Goal: Task Accomplishment & Management: Manage account settings

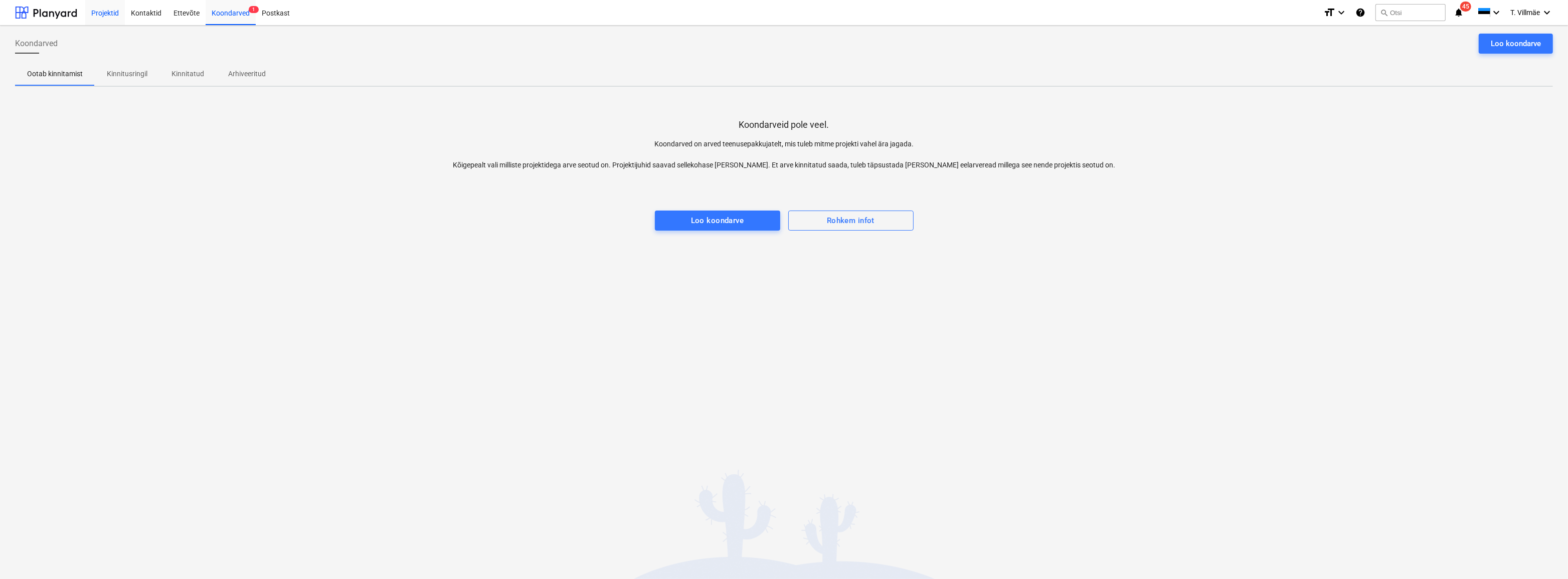
click at [104, 15] on div "Projektid" at bounding box center [104, 12] width 40 height 25
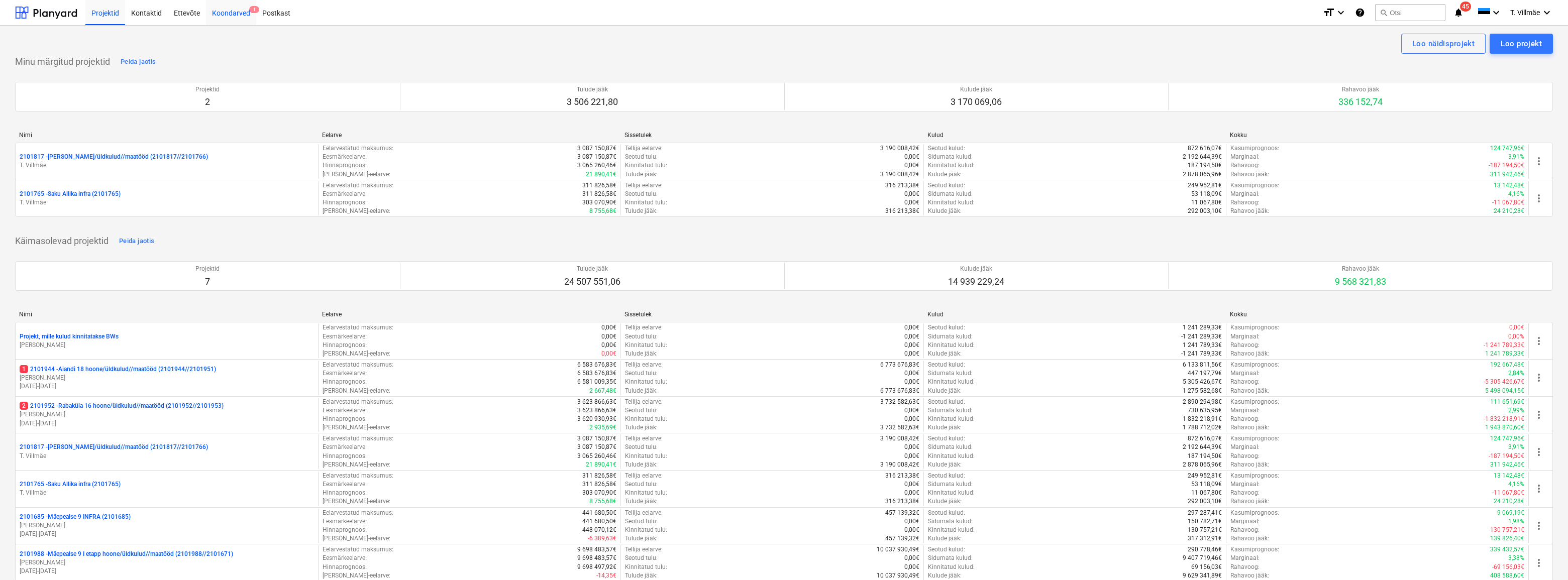
click at [223, 15] on div "Koondarved 1" at bounding box center [231, 12] width 50 height 25
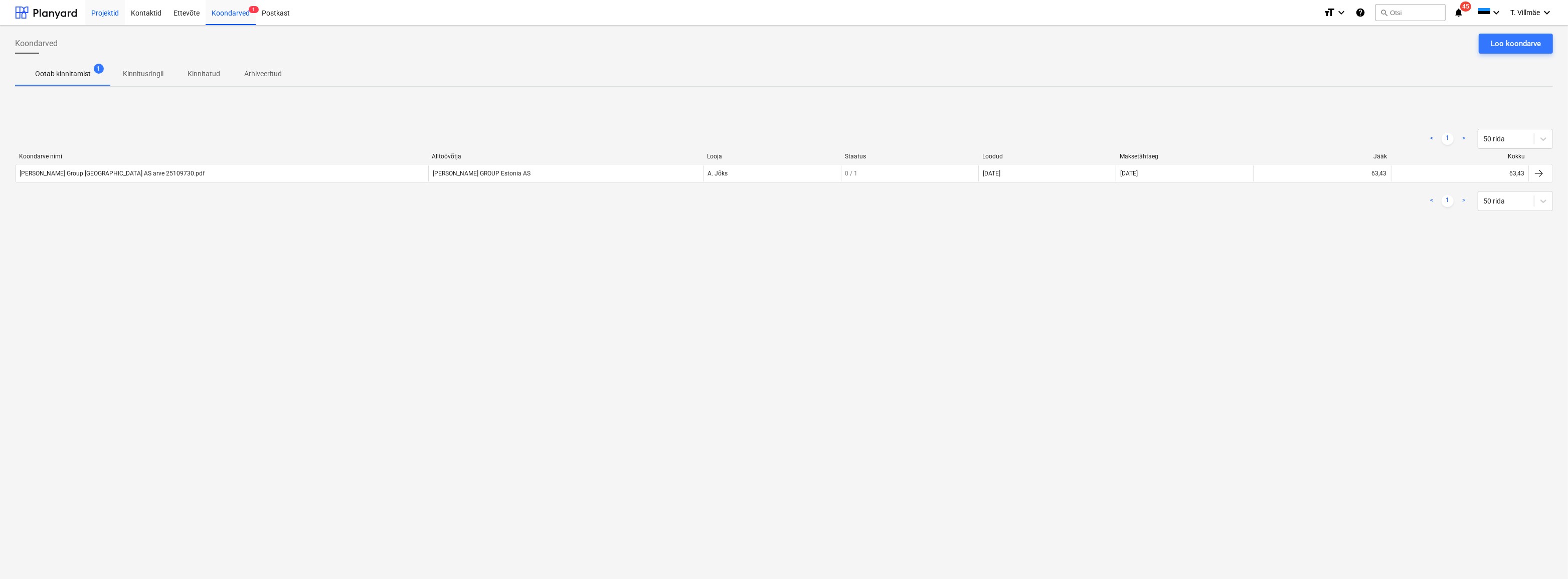
click at [110, 15] on div "Projektid" at bounding box center [104, 12] width 40 height 25
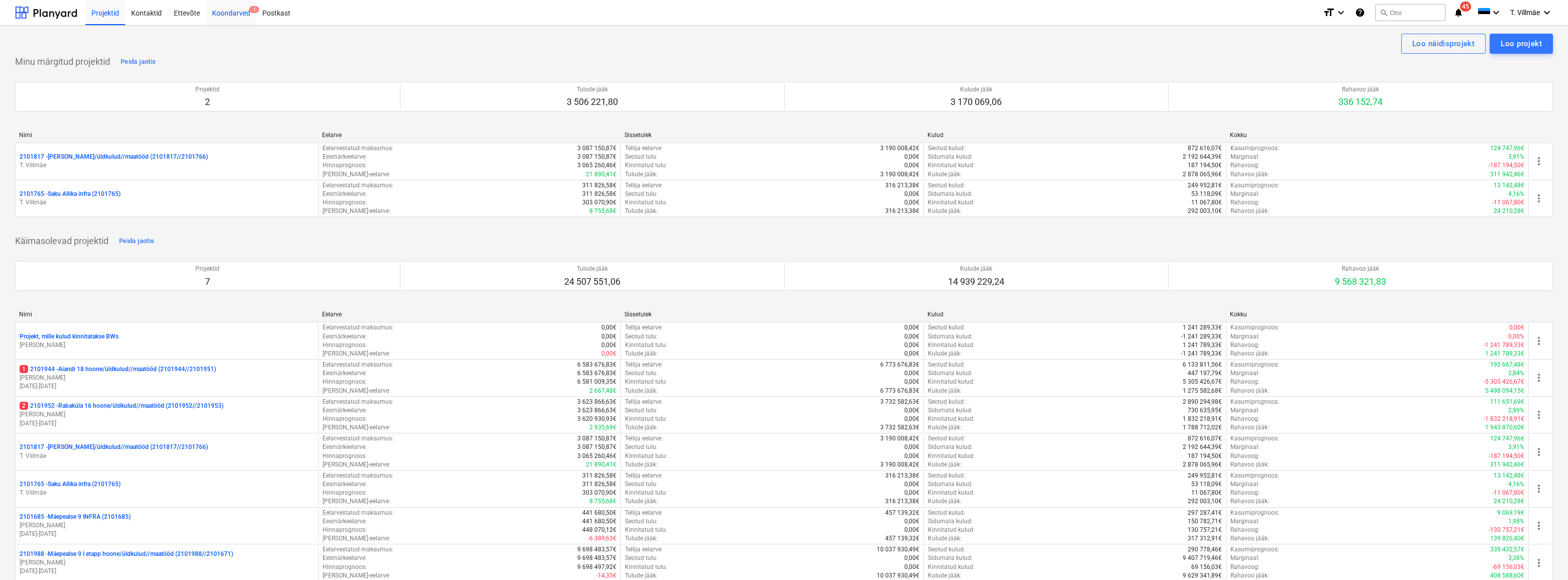
click at [225, 15] on div "Koondarved 1" at bounding box center [231, 12] width 50 height 25
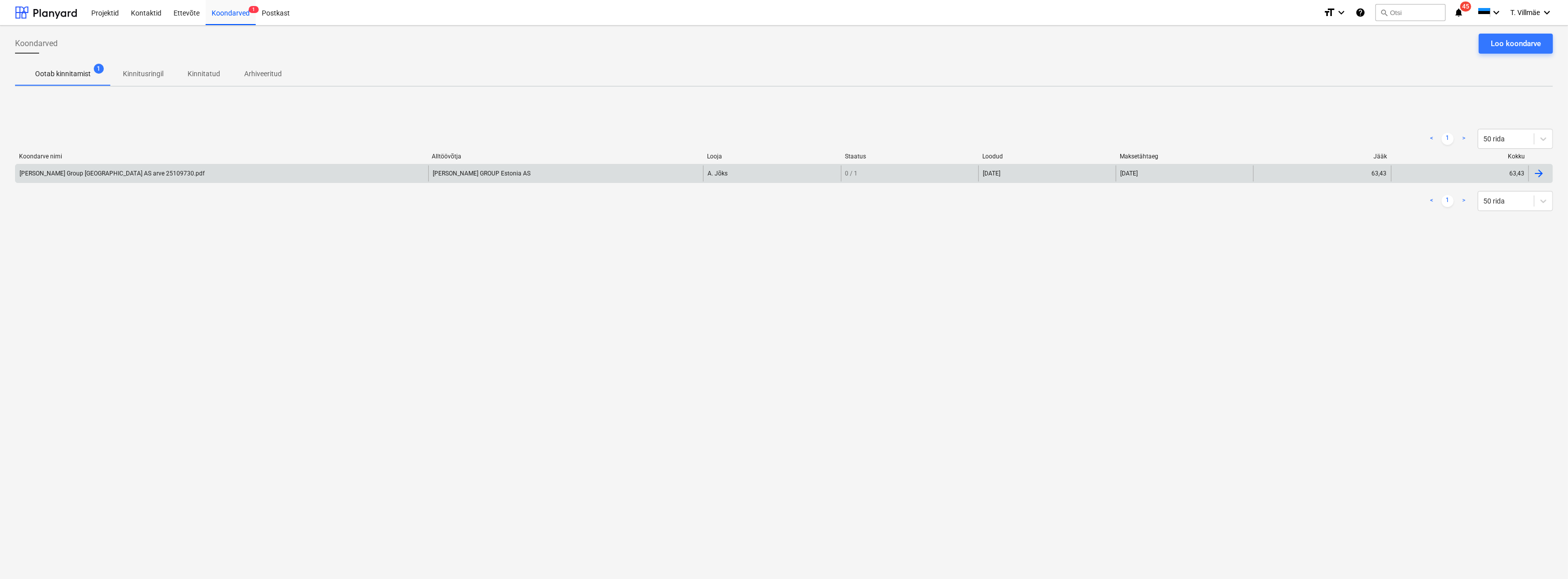
click at [94, 175] on div "[PERSON_NAME] Group [GEOGRAPHIC_DATA] AS arve 25109730.pdf" at bounding box center [112, 173] width 185 height 7
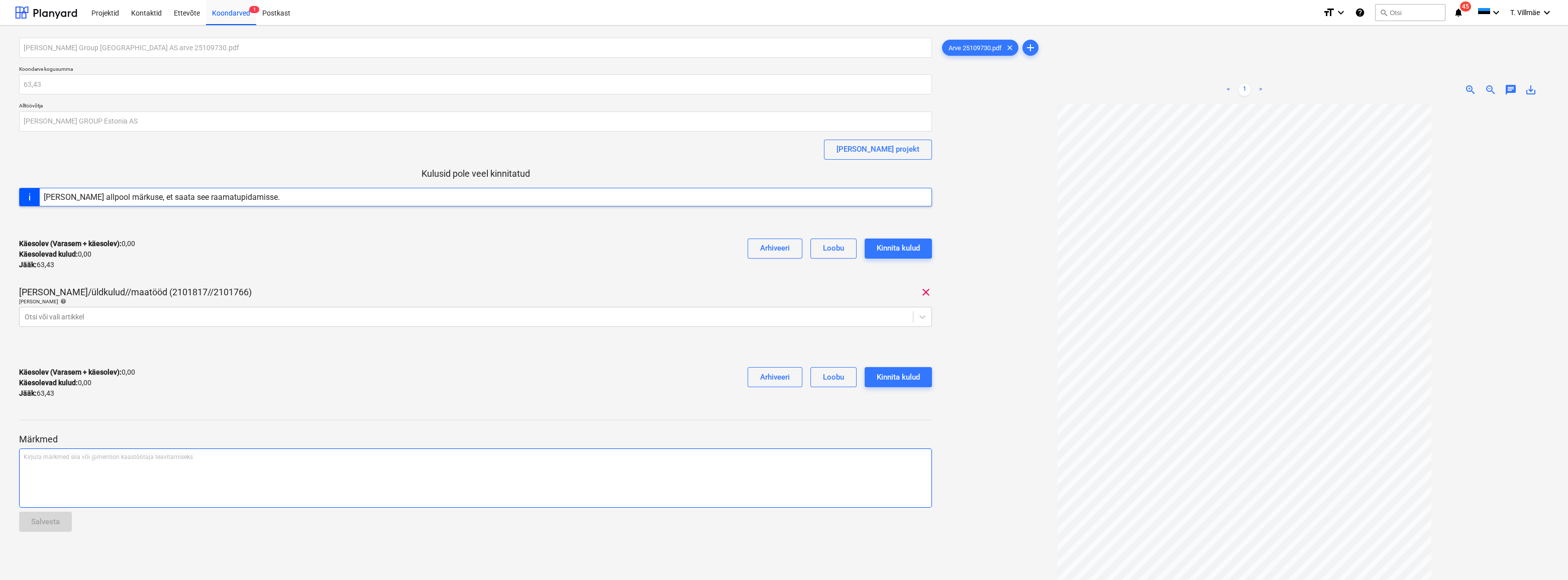
click at [175, 475] on div "Kirjuta märkmed siia või @mention kaastöötaja teavitamiseks ﻿" at bounding box center [475, 478] width 913 height 60
click at [94, 460] on p "﻿ @ Aet Jõks ﻿ ﻿" at bounding box center [475, 458] width 904 height 10
click at [129, 460] on p "﻿ @ Aet Jõks ﻿ see on Mäepealse kulu." at bounding box center [475, 458] width 904 height 10
click at [71, 461] on p "﻿ @ Aet Jõks ﻿ ﻿" at bounding box center [475, 458] width 904 height 10
click at [59, 524] on div "Salvesta" at bounding box center [45, 522] width 28 height 13
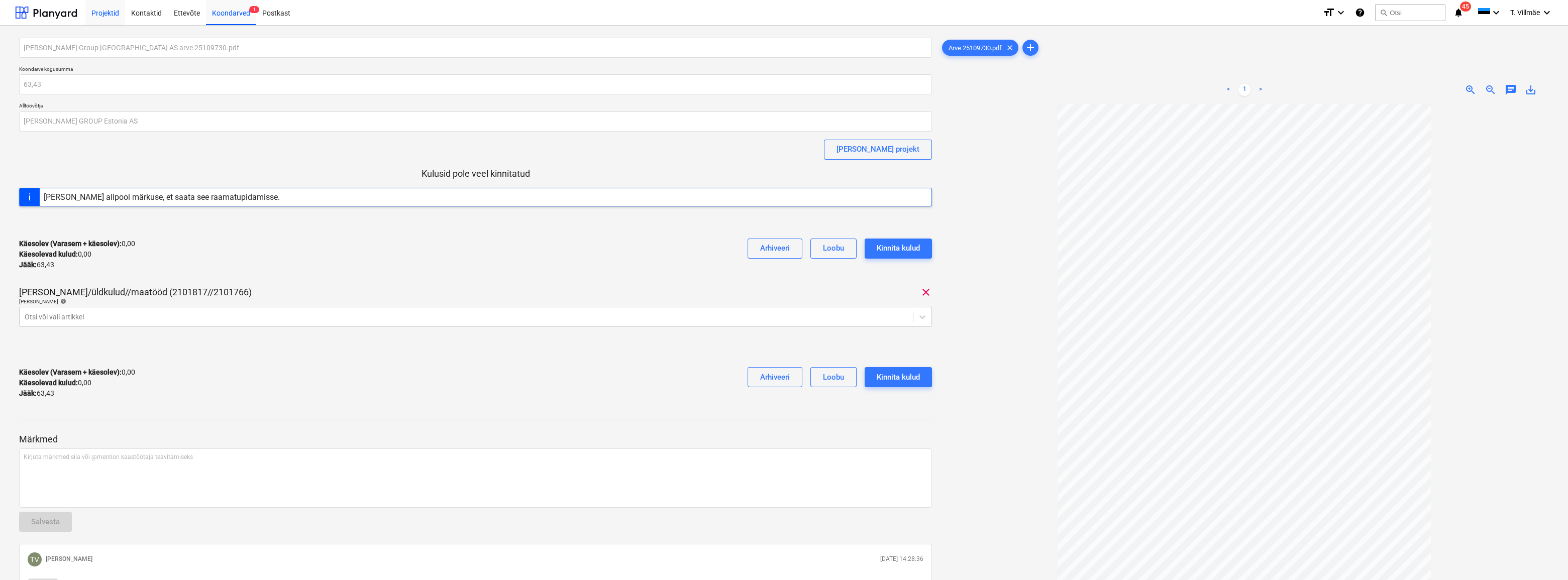
click at [108, 15] on div "Projektid" at bounding box center [105, 12] width 40 height 25
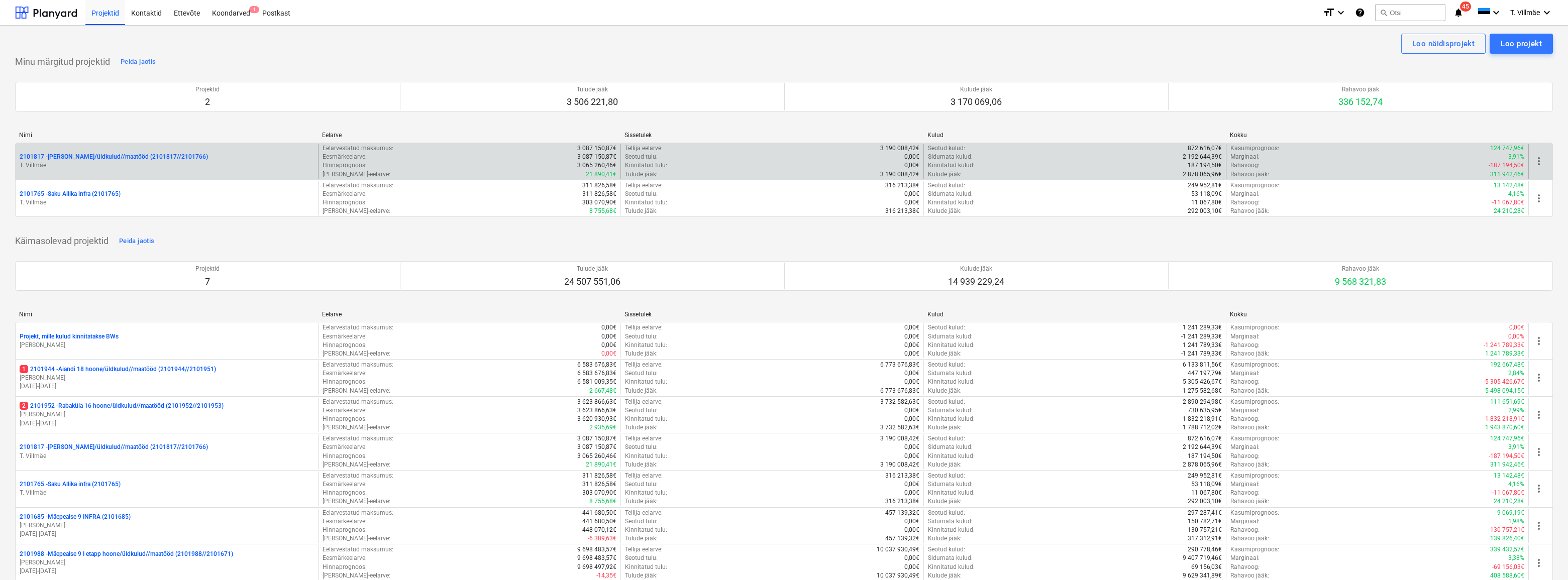
click at [85, 155] on p "2101817 - [PERSON_NAME]/üldkulud//maatööd (2101817//2101766)" at bounding box center [113, 157] width 188 height 9
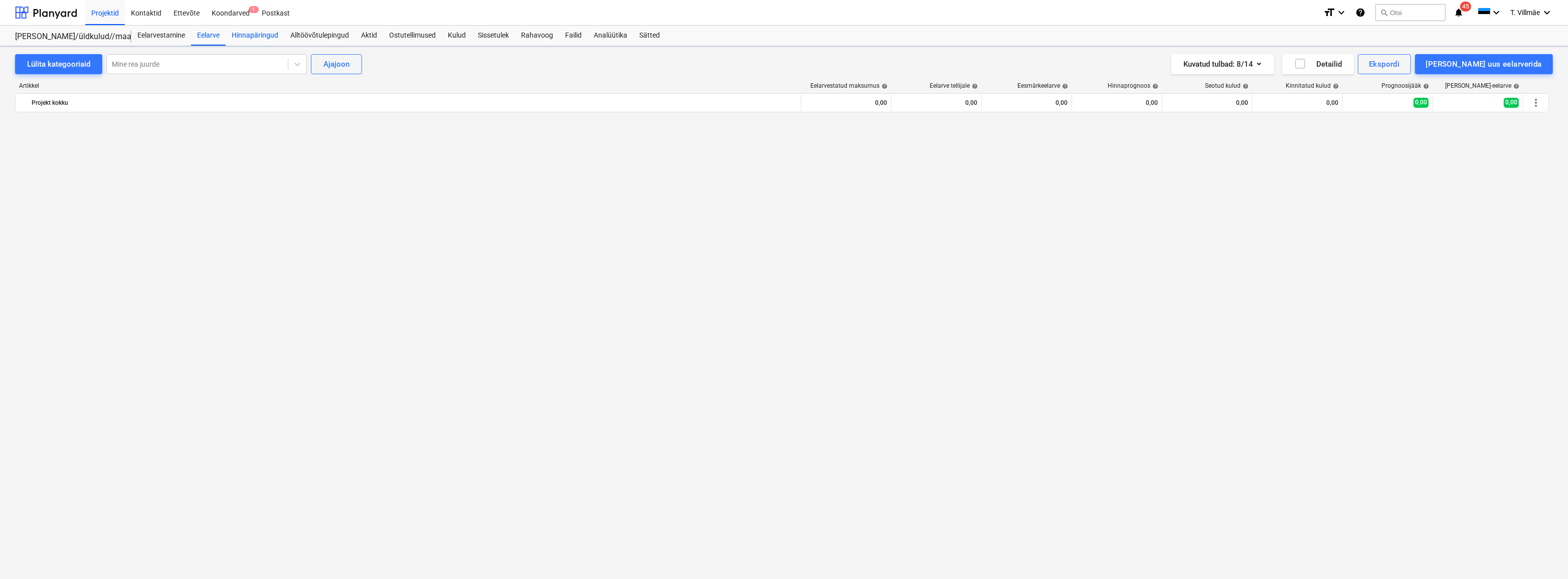
click at [245, 35] on div "Hinnapäringud" at bounding box center [255, 36] width 59 height 20
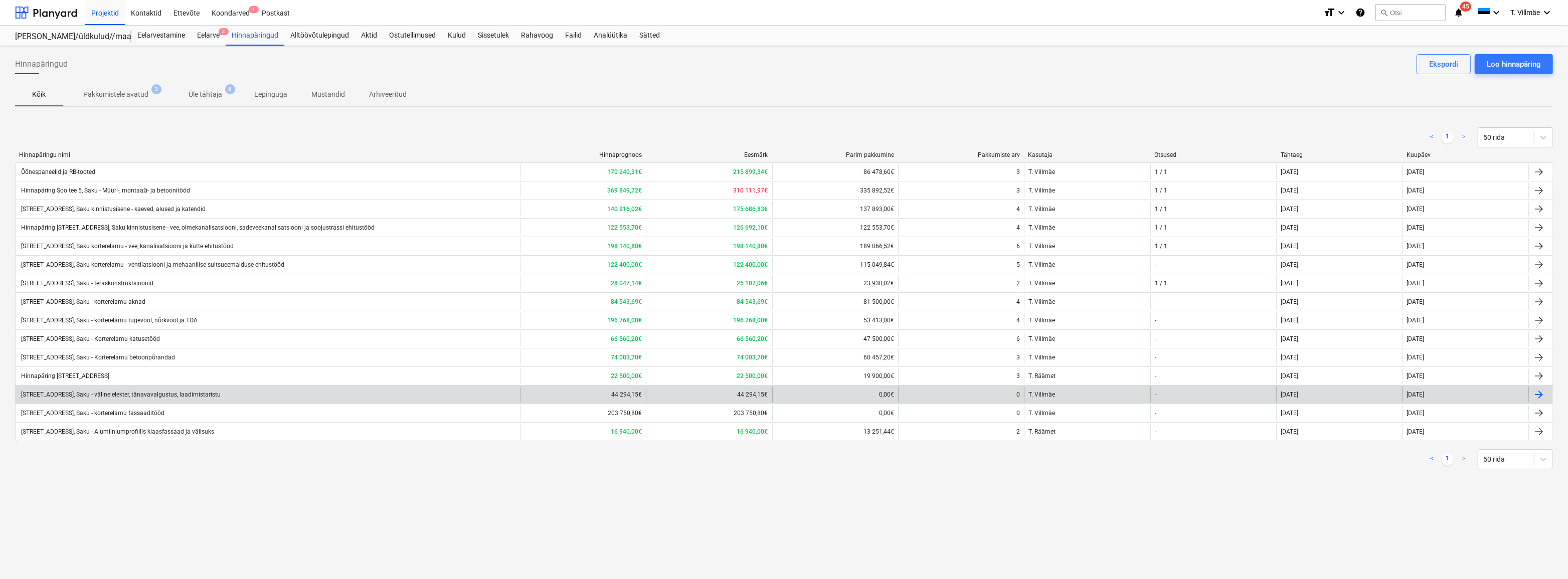
click at [153, 393] on div "[STREET_ADDRESS], Saku - väline elekter, tänavavalgustus, laadimistaristu" at bounding box center [120, 395] width 201 height 7
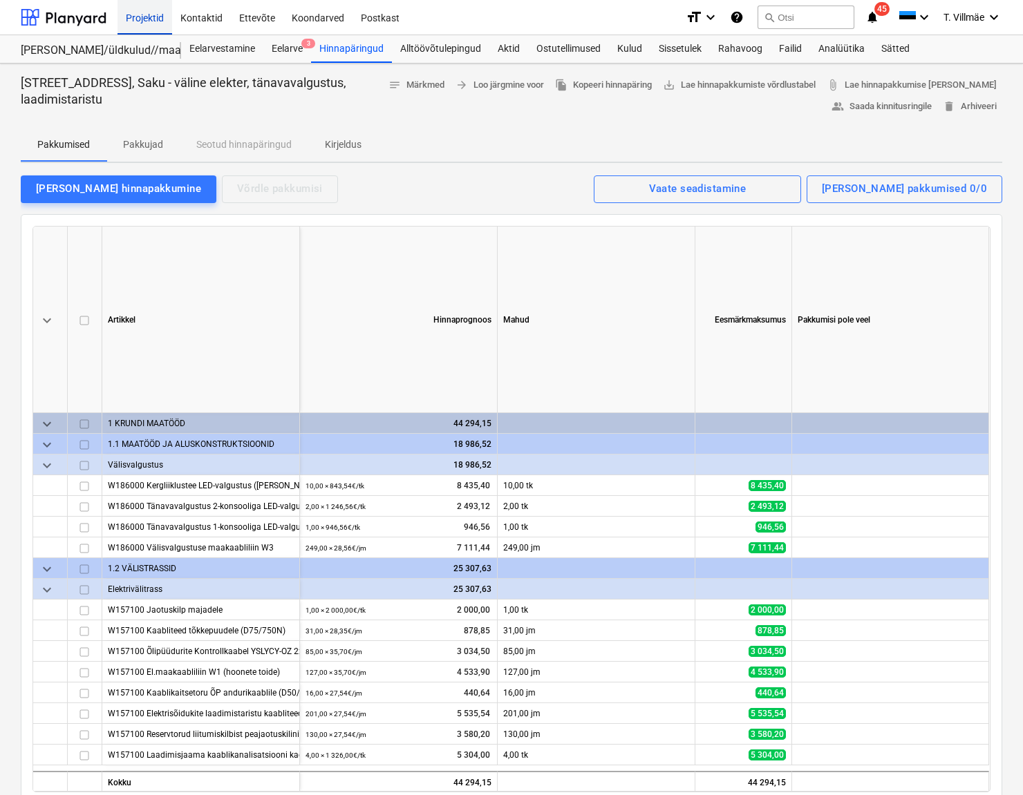
click at [138, 17] on div "Projektid" at bounding box center [144, 16] width 55 height 35
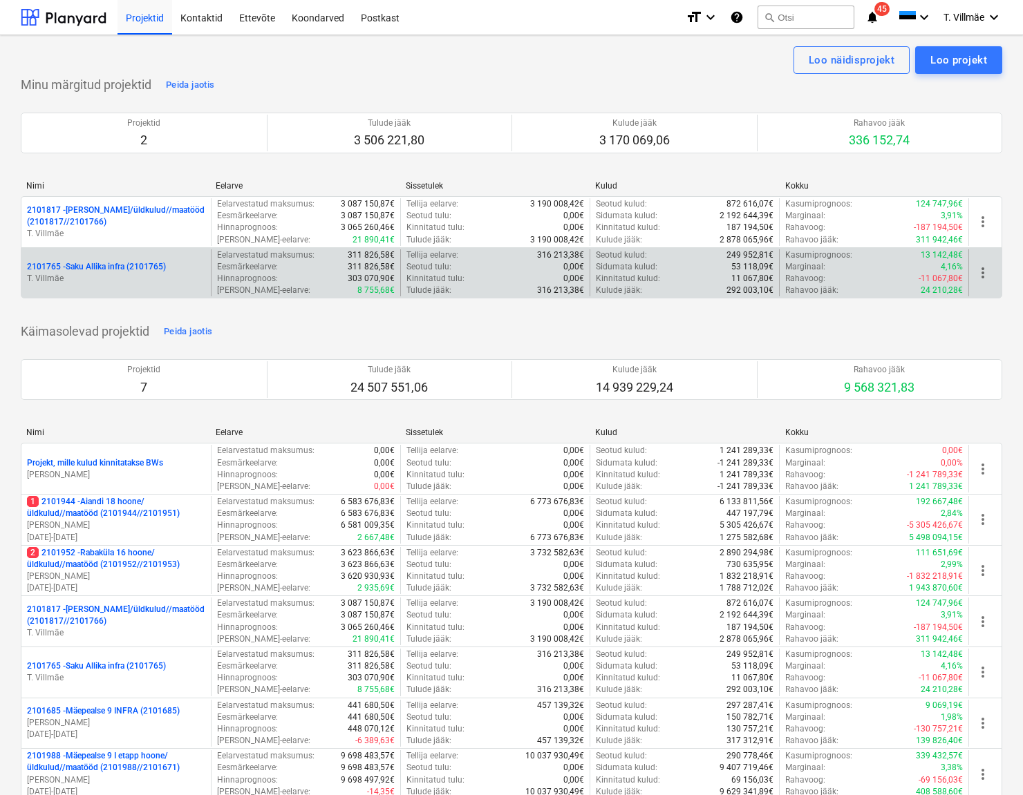
click at [69, 263] on p "2101765 - Saku Allika infra (2101765)" at bounding box center [96, 267] width 139 height 12
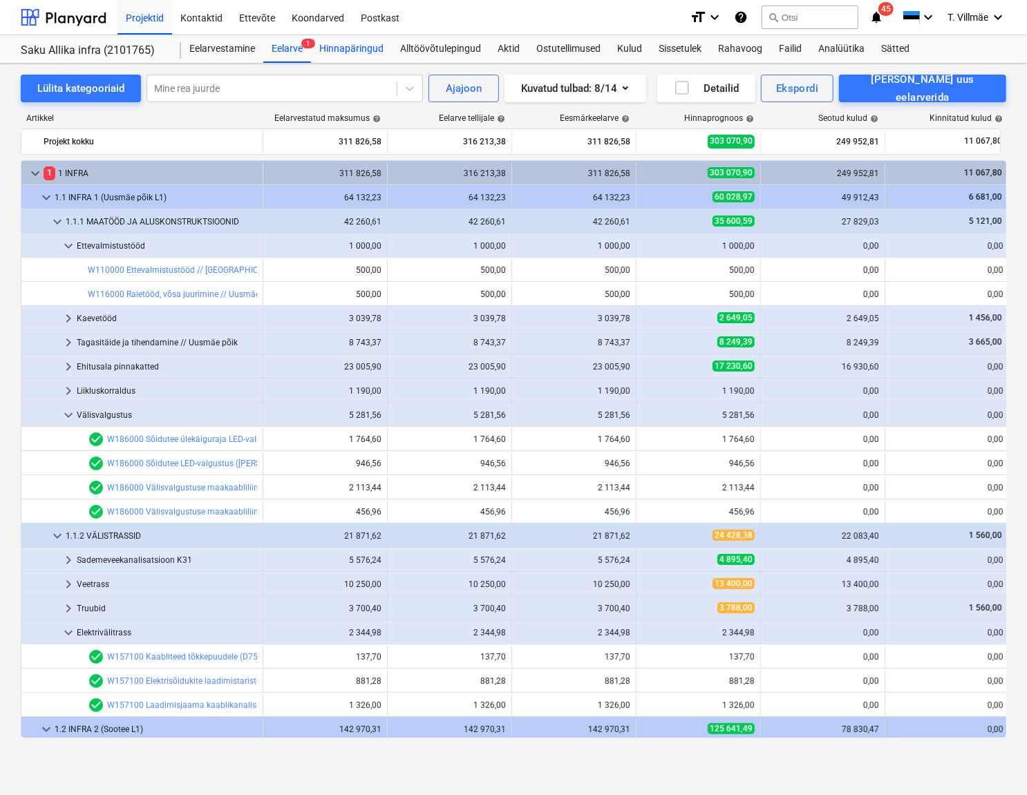
click at [348, 50] on div "Hinnapäringud" at bounding box center [351, 49] width 81 height 28
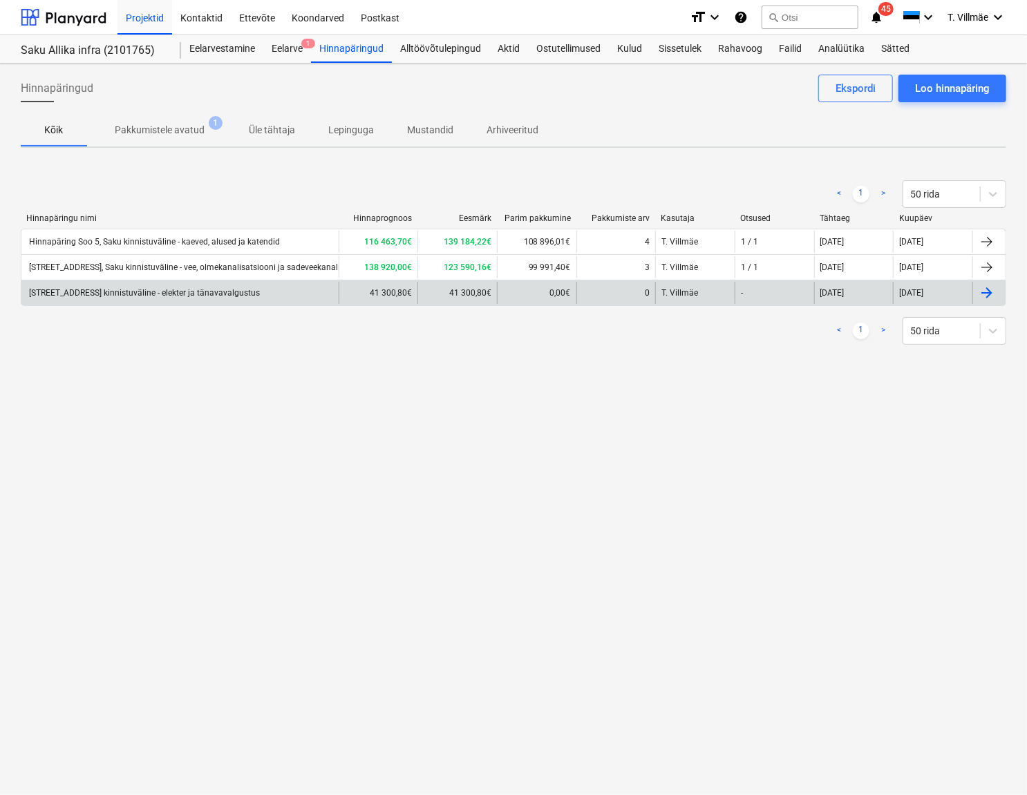
click at [186, 296] on div "[STREET_ADDRESS] kinnistuväline - elekter ja tänavavalgustus" at bounding box center [143, 293] width 233 height 10
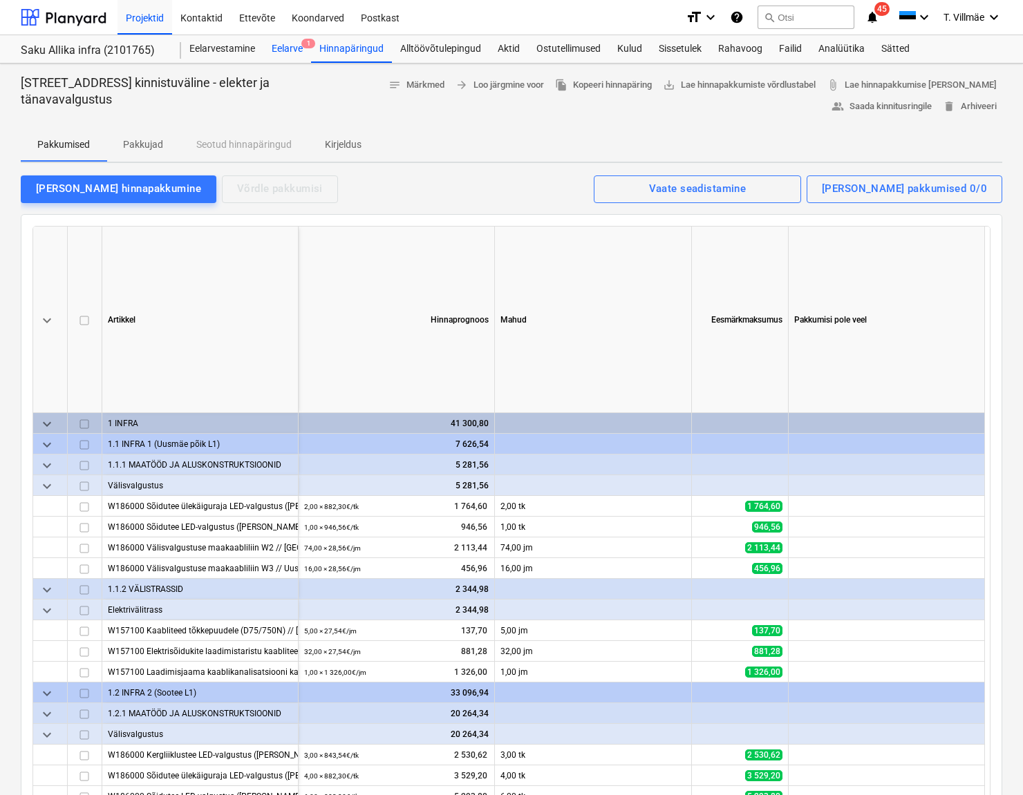
click at [301, 50] on div "Eelarve 1" at bounding box center [287, 49] width 48 height 28
